Goal: Information Seeking & Learning: Learn about a topic

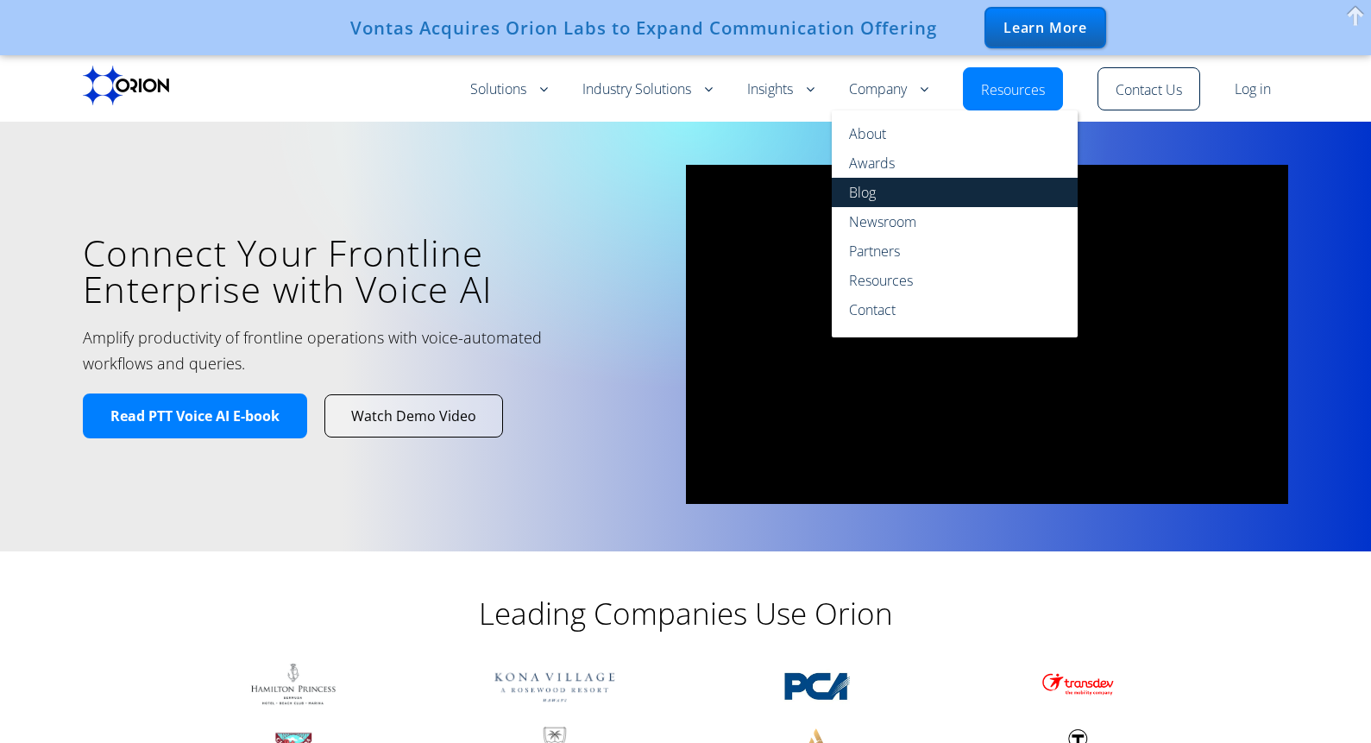
click at [855, 193] on link "Blog" at bounding box center [955, 192] width 246 height 29
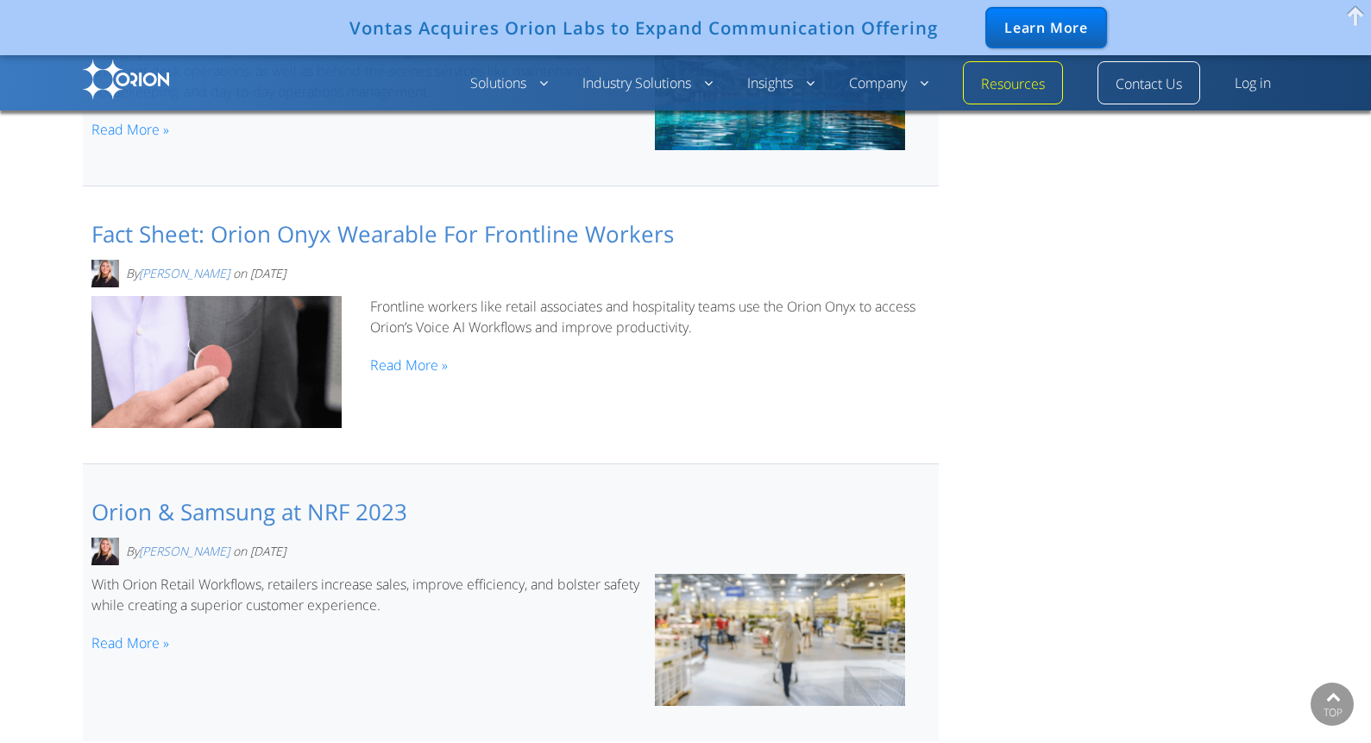
scroll to position [2552, 0]
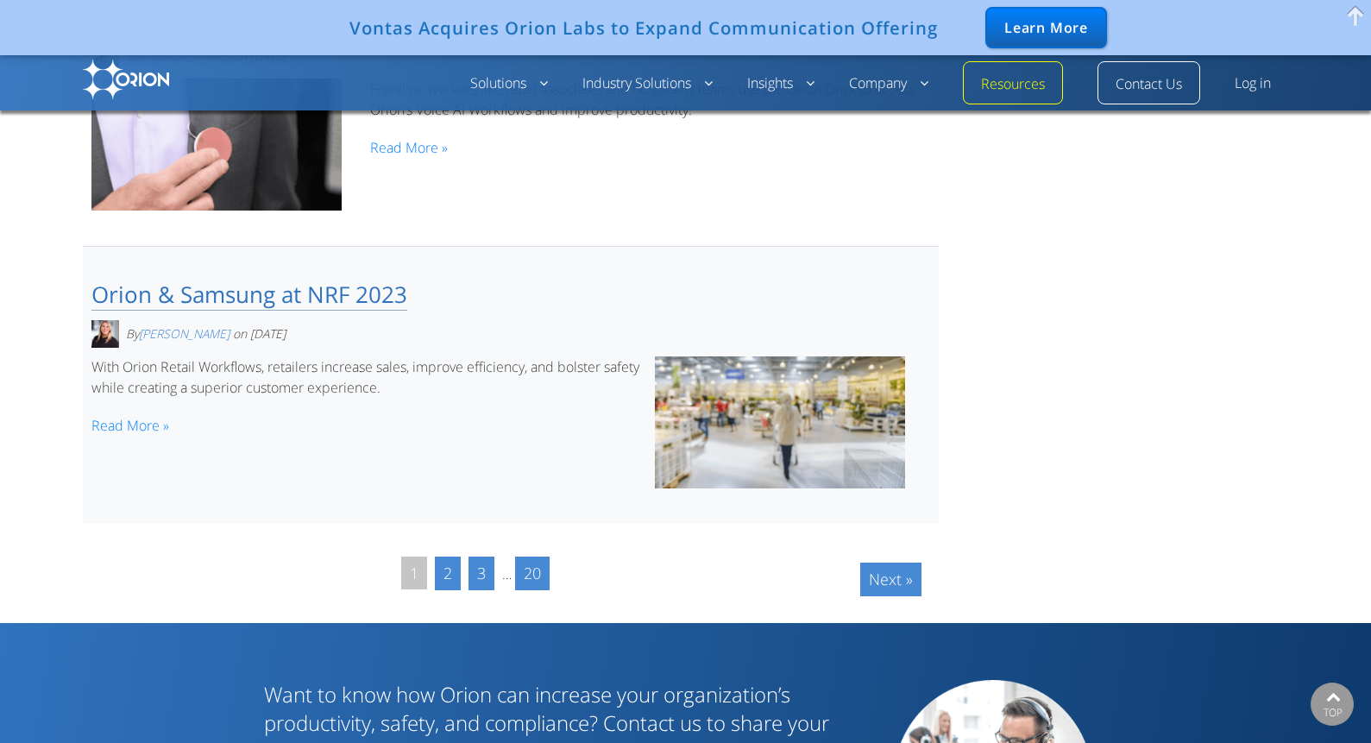
click at [318, 279] on link "Orion & Samsung at NRF 2023" at bounding box center [249, 295] width 316 height 32
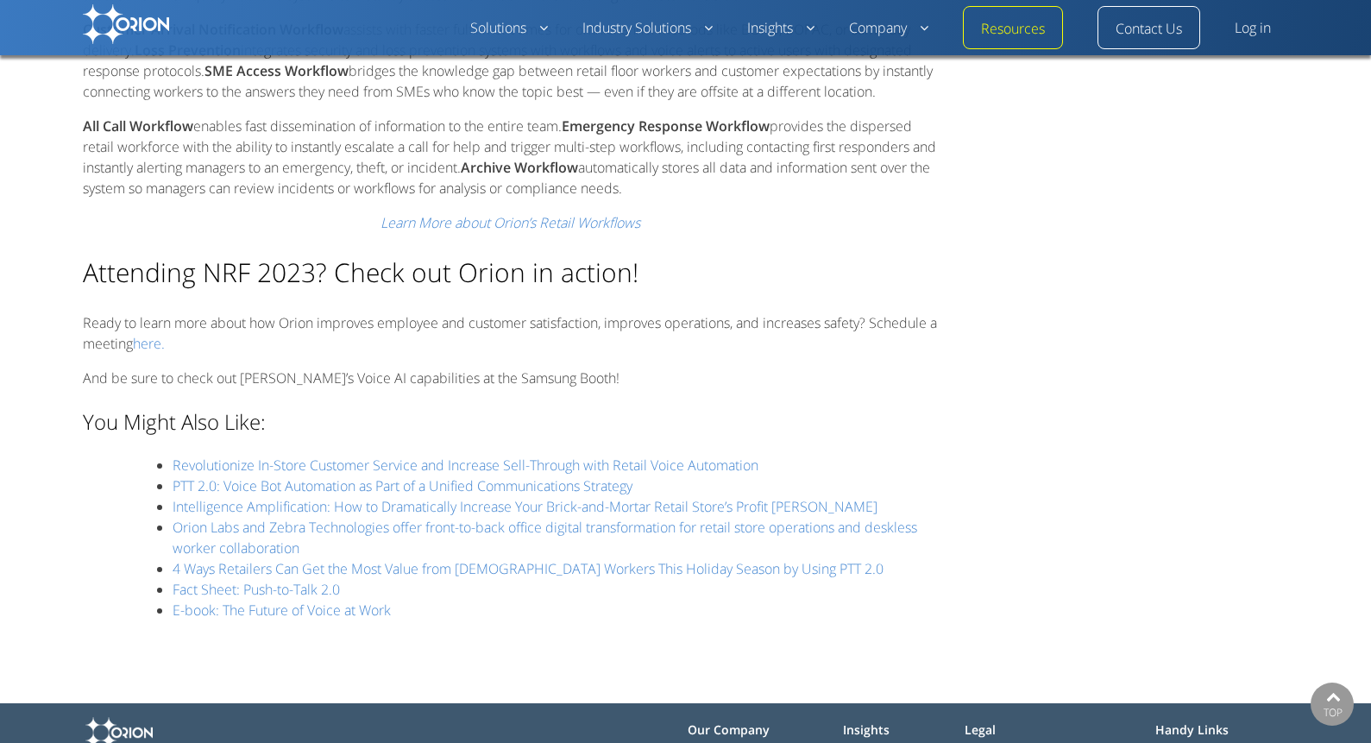
scroll to position [2258, 0]
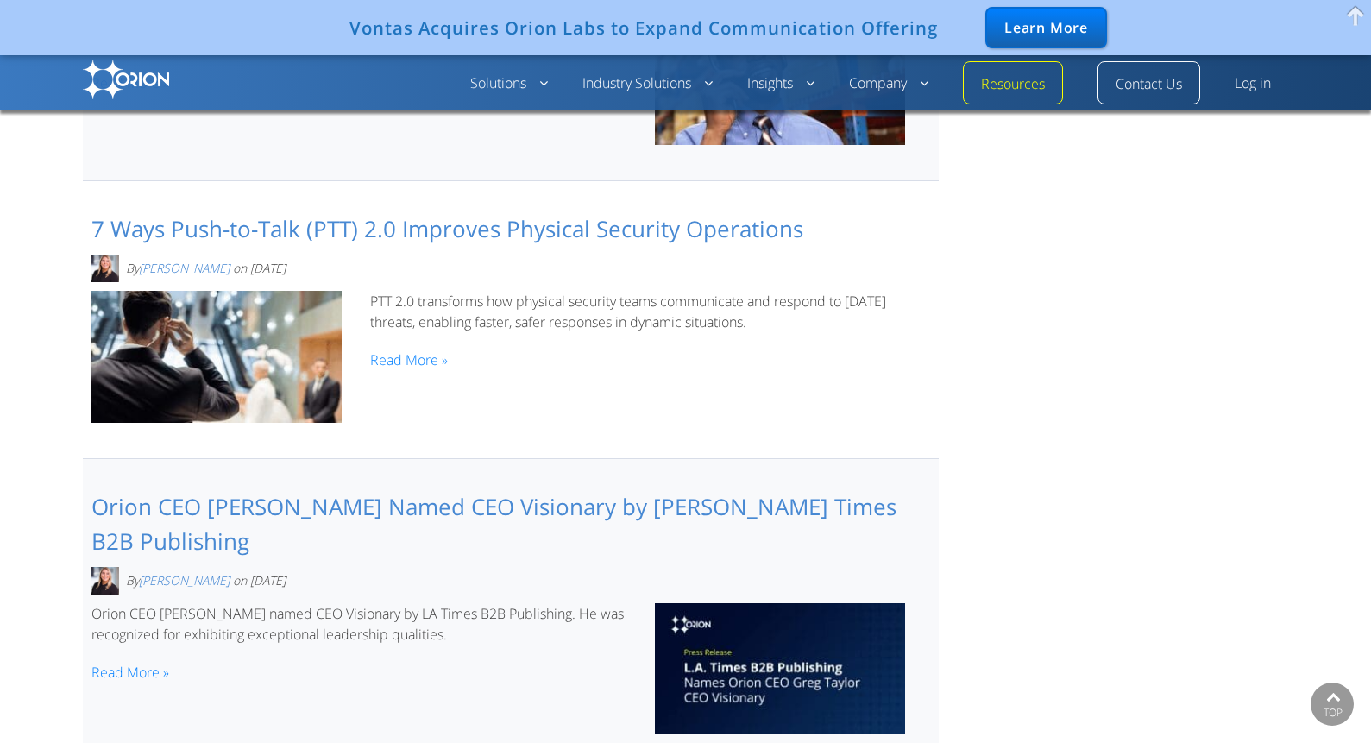
scroll to position [2474, 0]
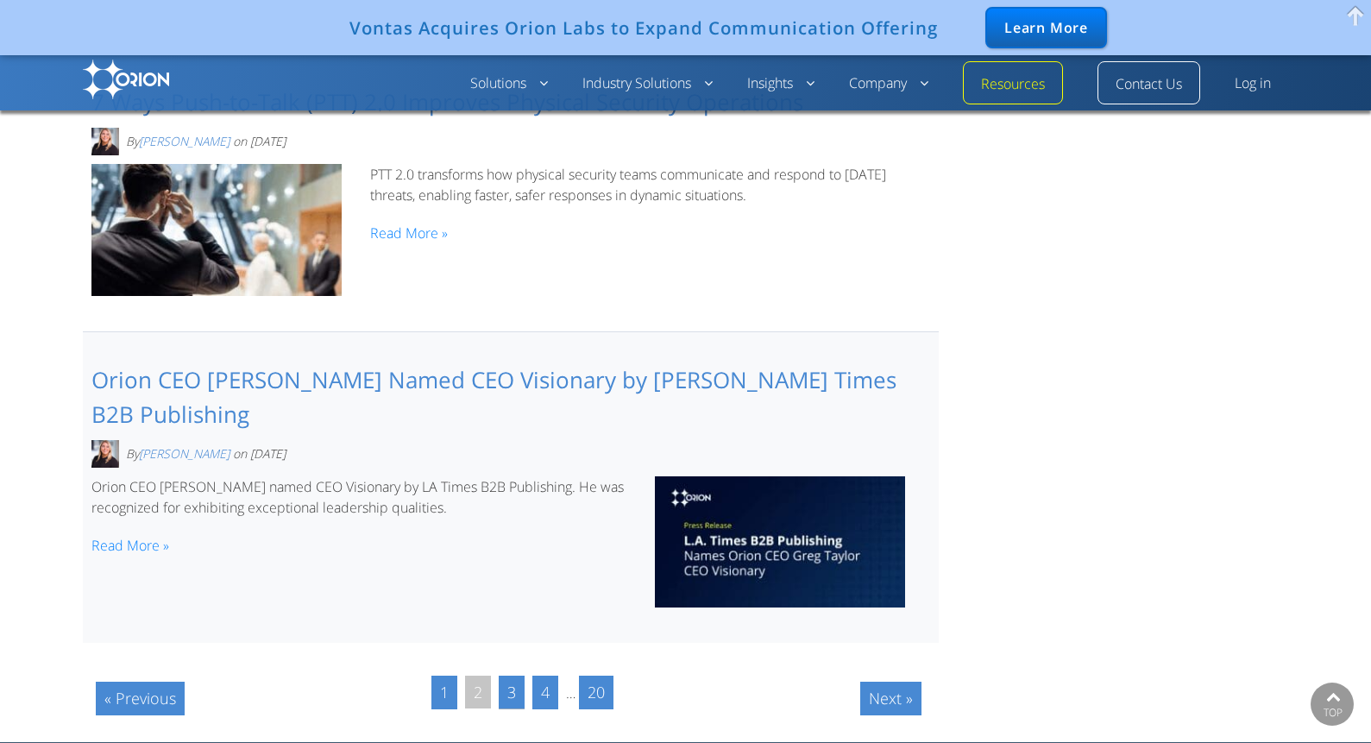
click at [509, 676] on link "3" at bounding box center [512, 693] width 26 height 34
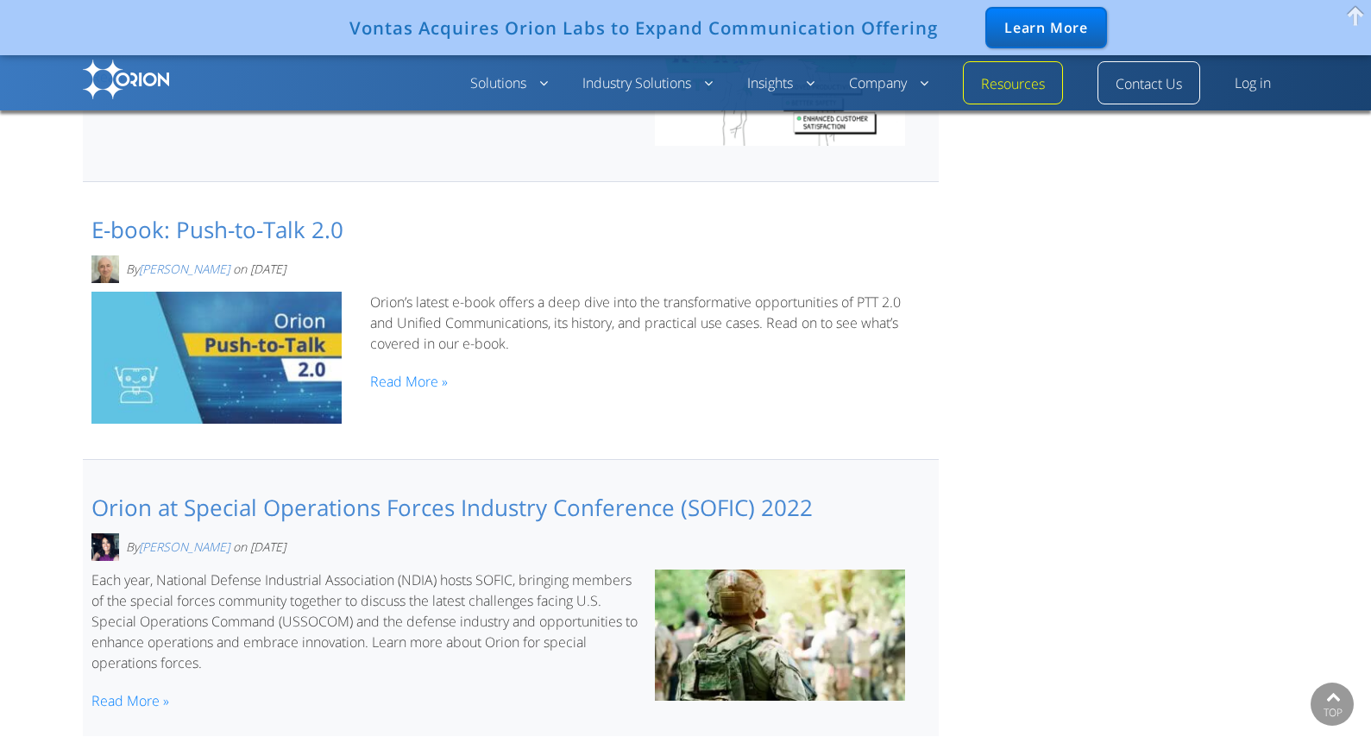
scroll to position [2544, 0]
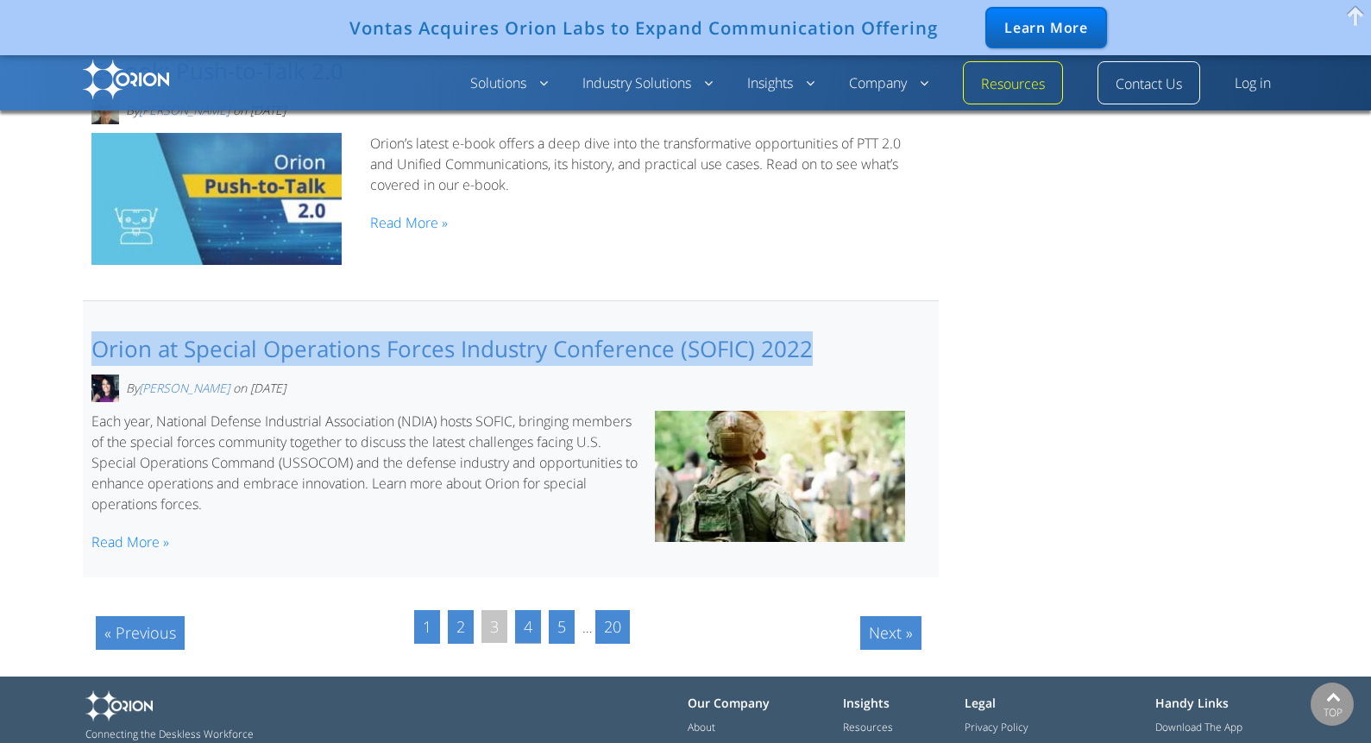
click at [532, 610] on link "4" at bounding box center [528, 627] width 26 height 34
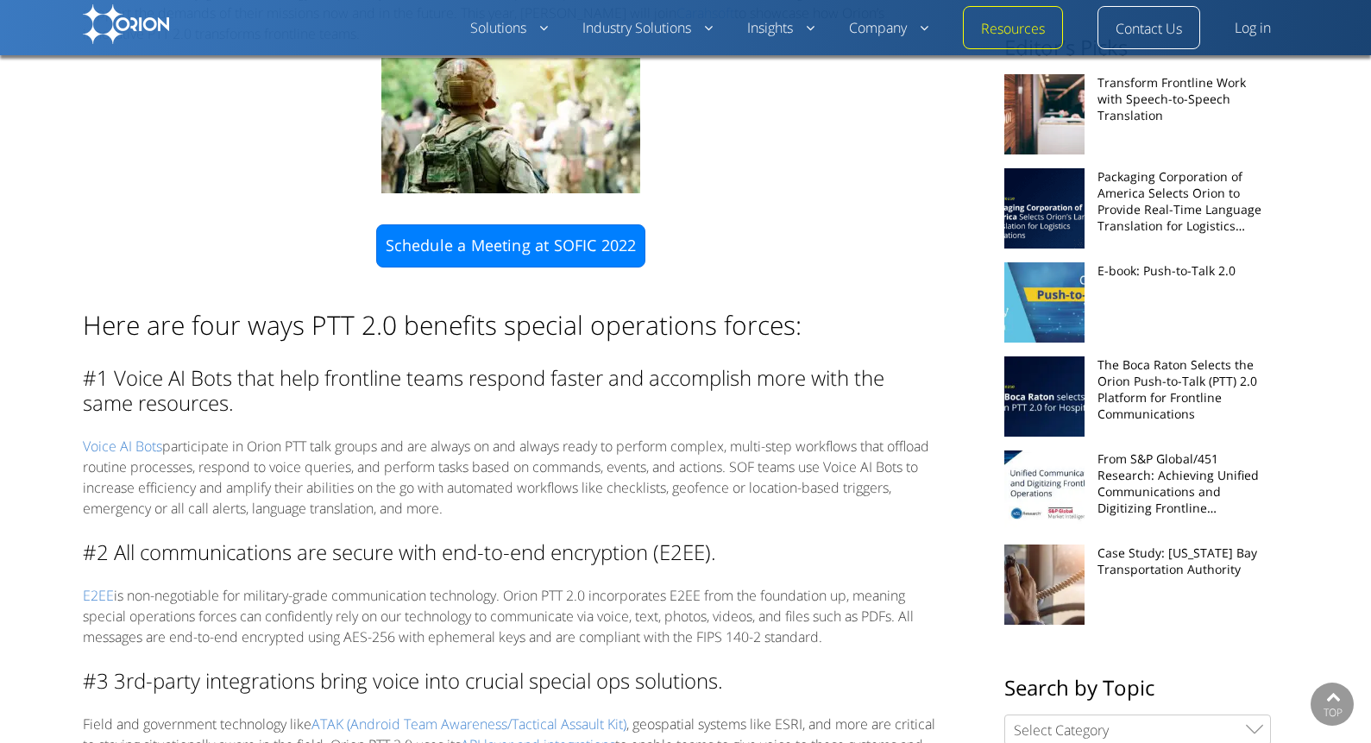
scroll to position [665, 0]
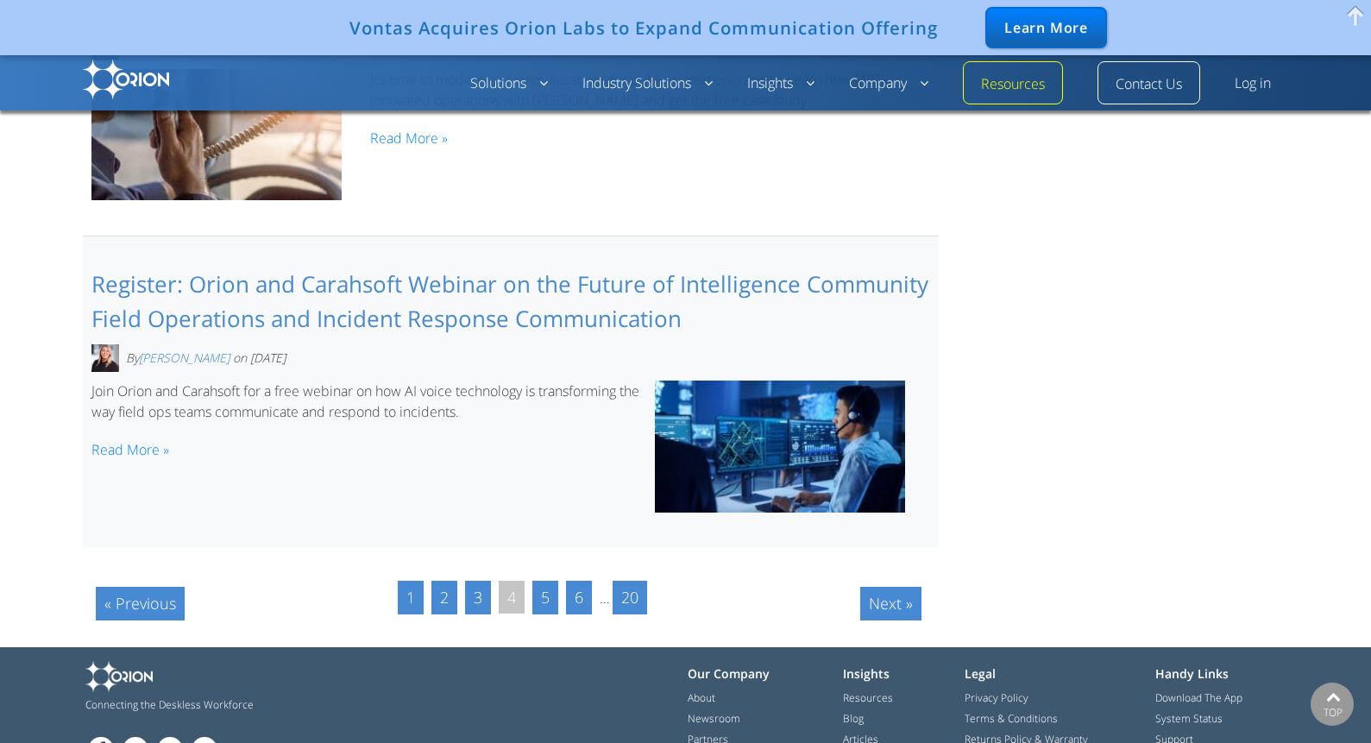
scroll to position [2695, 0]
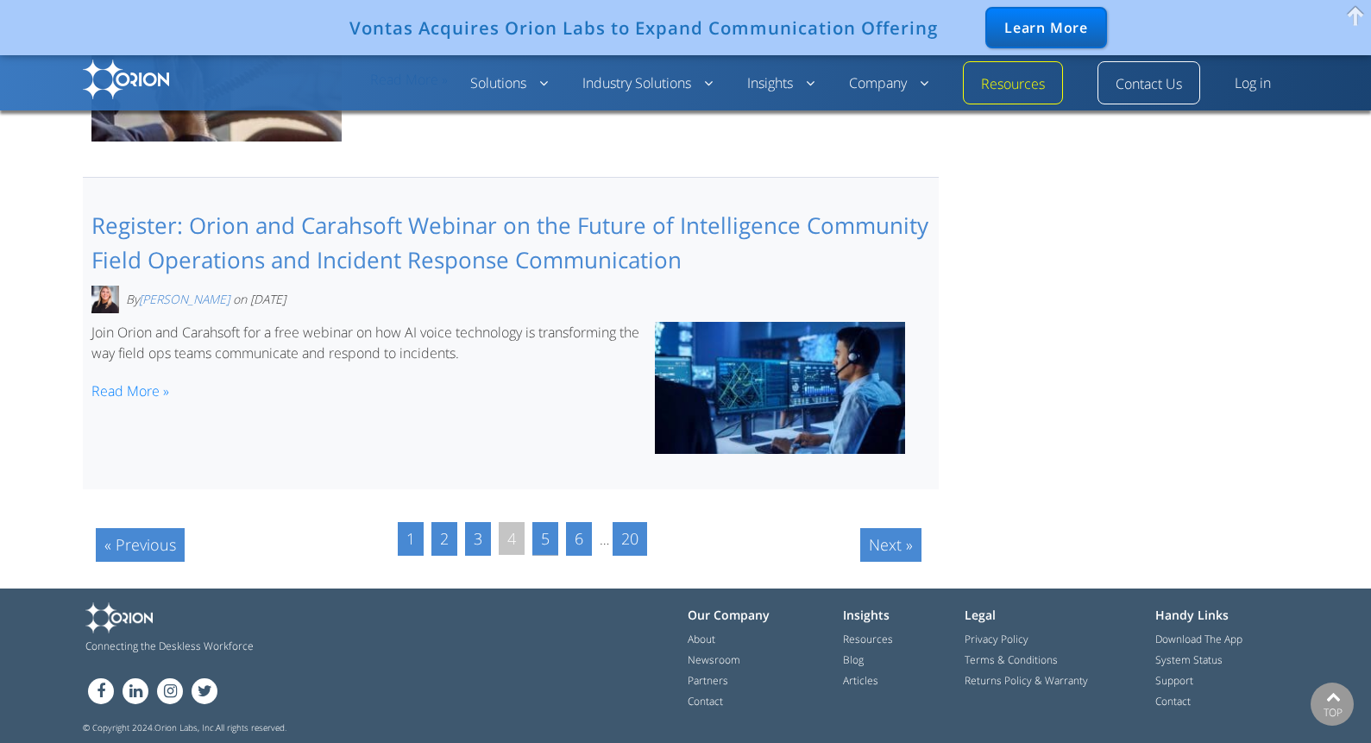
click at [556, 530] on link "5" at bounding box center [545, 539] width 26 height 34
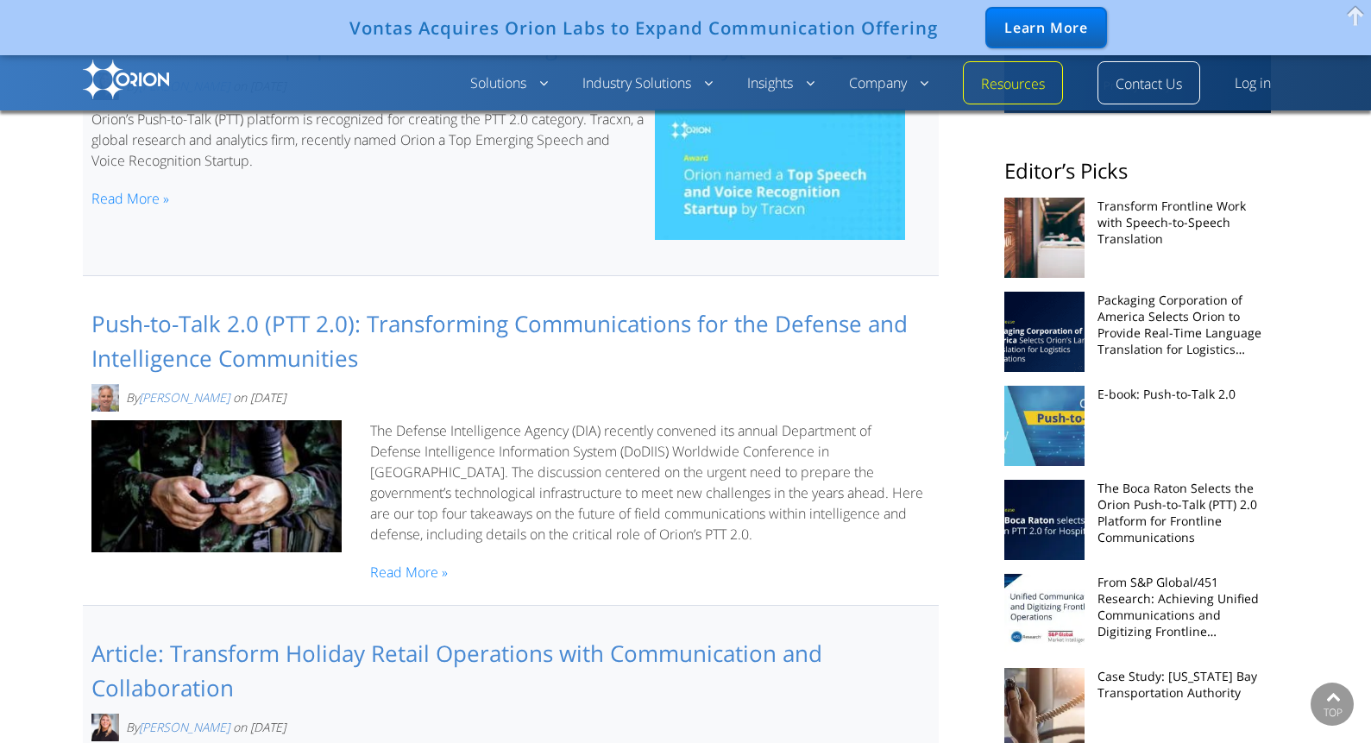
scroll to position [736, 0]
